Goal: Task Accomplishment & Management: Use online tool/utility

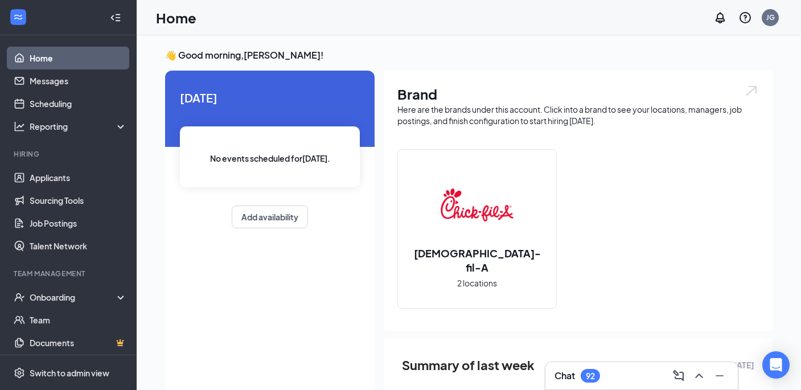
click at [619, 375] on div "Chat 92" at bounding box center [641, 375] width 174 height 18
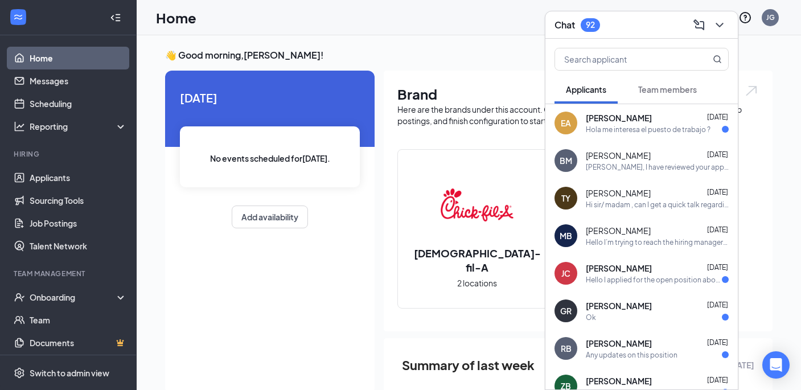
click at [651, 28] on div "Chat 92" at bounding box center [641, 25] width 174 height 18
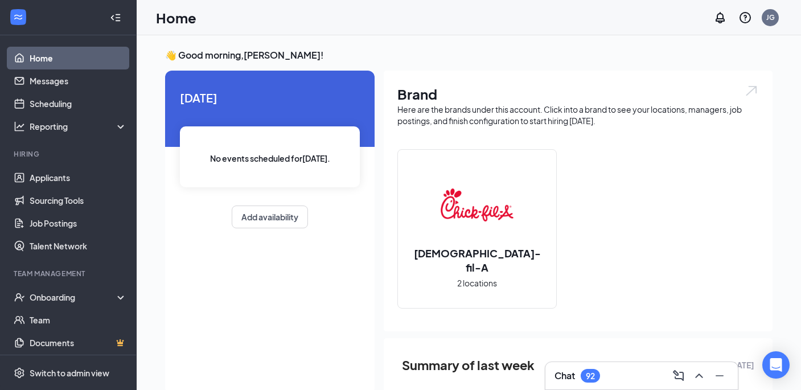
click at [68, 60] on link "Home" at bounding box center [78, 58] width 97 height 23
click at [60, 100] on link "Scheduling" at bounding box center [78, 103] width 97 height 23
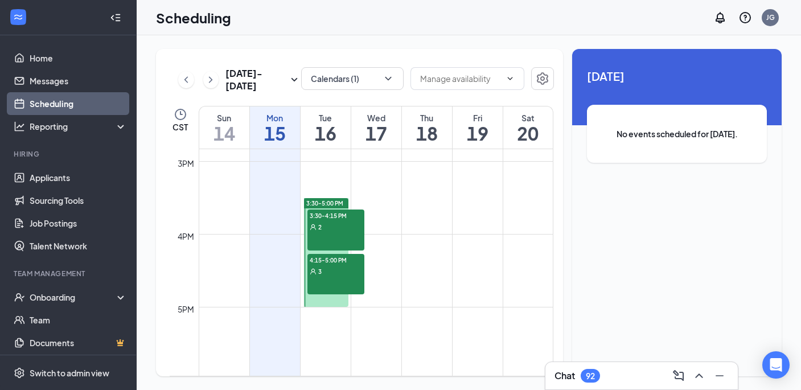
scroll to position [1091, 0]
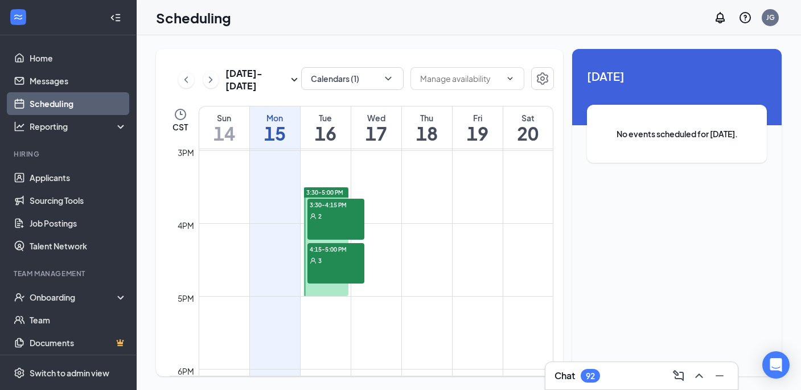
click at [332, 224] on div "3:30-4:15 PM 2" at bounding box center [335, 219] width 57 height 41
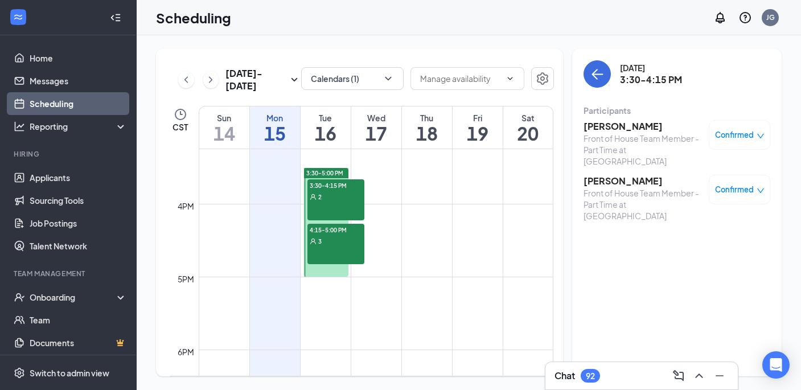
scroll to position [1114, 0]
click at [336, 247] on div "4:15-5:00 PM 3" at bounding box center [335, 241] width 57 height 41
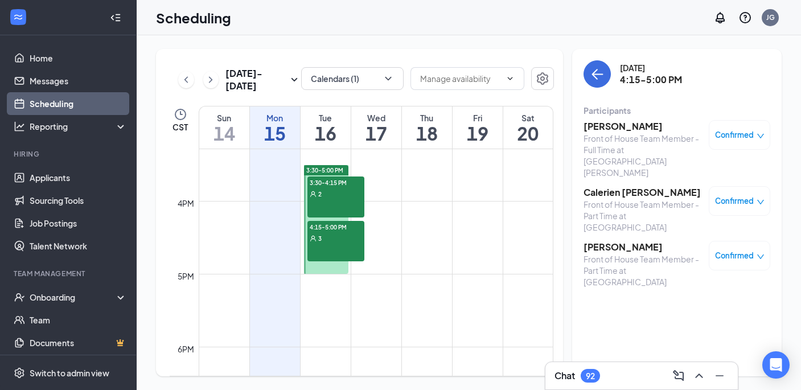
click at [336, 199] on div "3:30-4:15 PM 2" at bounding box center [335, 196] width 57 height 41
